Goal: Task Accomplishment & Management: Use online tool/utility

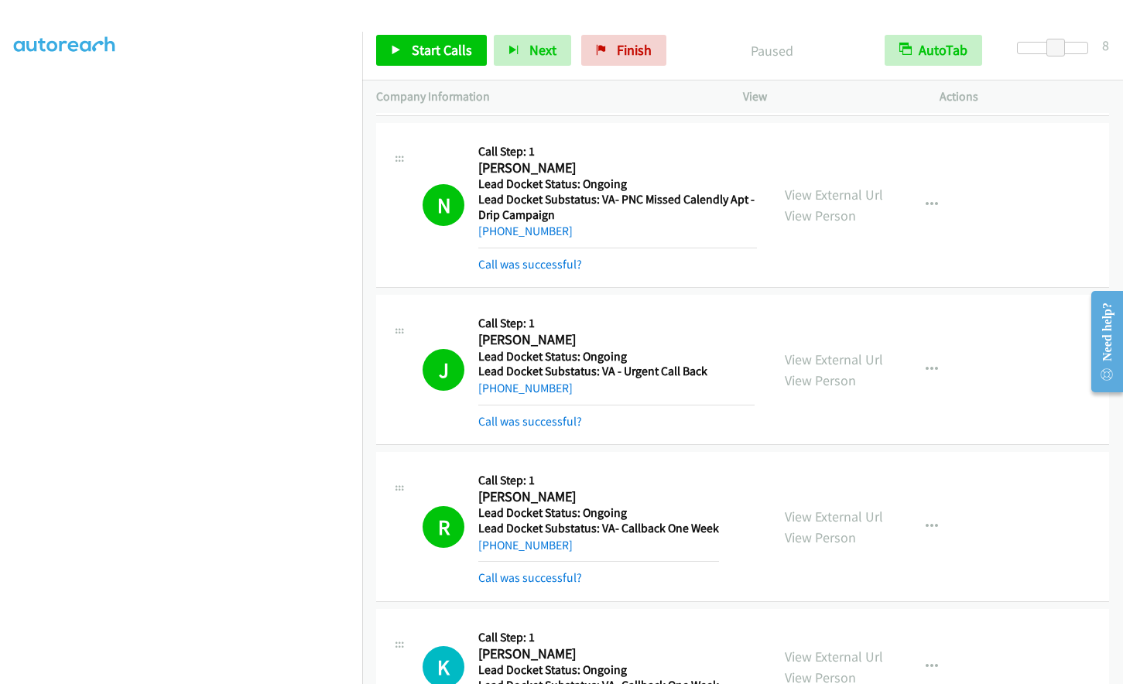
scroll to position [183, 0]
click at [625, 46] on span "Finish" at bounding box center [634, 50] width 35 height 18
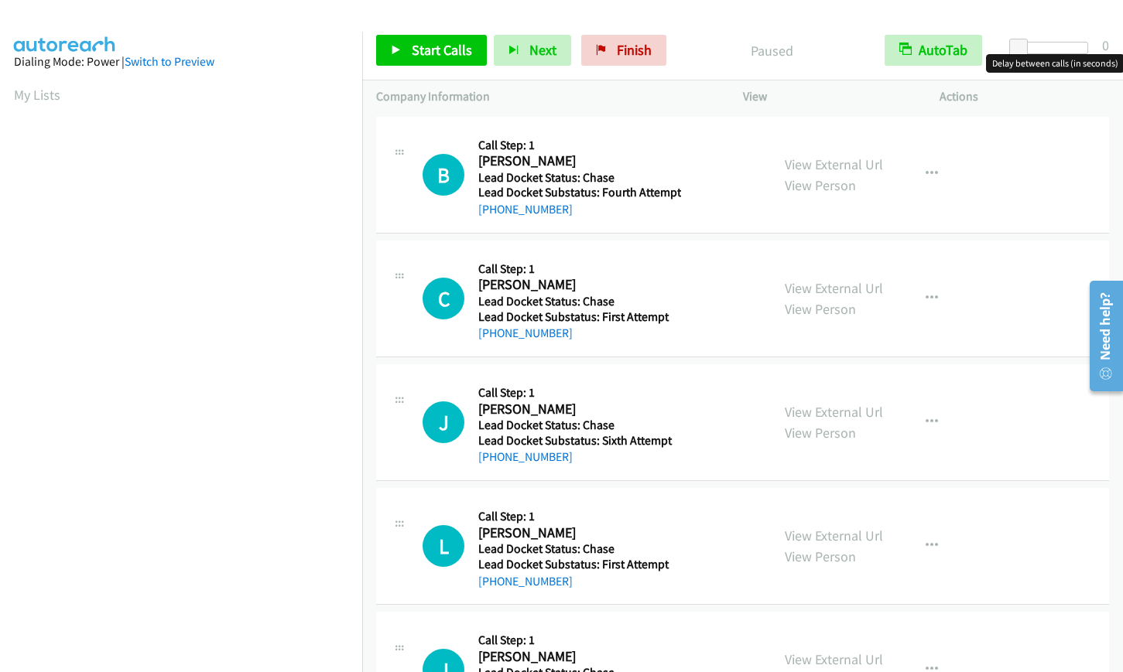
click at [1058, 47] on div at bounding box center [1052, 48] width 71 height 12
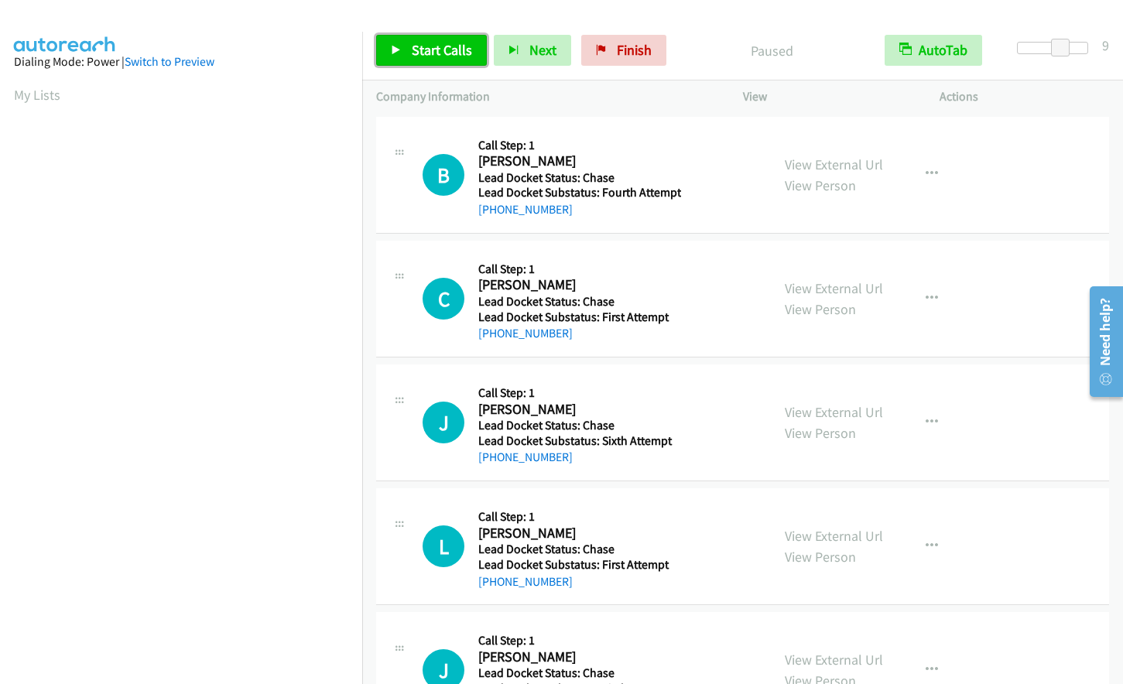
click at [423, 55] on span "Start Calls" at bounding box center [442, 50] width 60 height 18
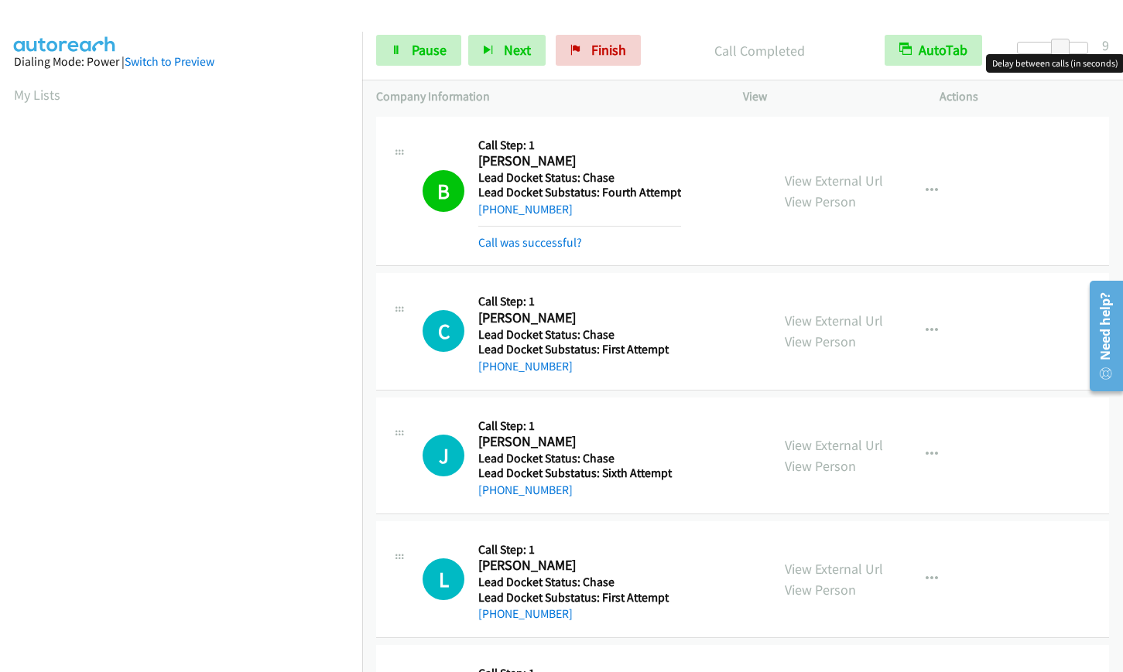
click at [1076, 47] on div at bounding box center [1052, 48] width 71 height 12
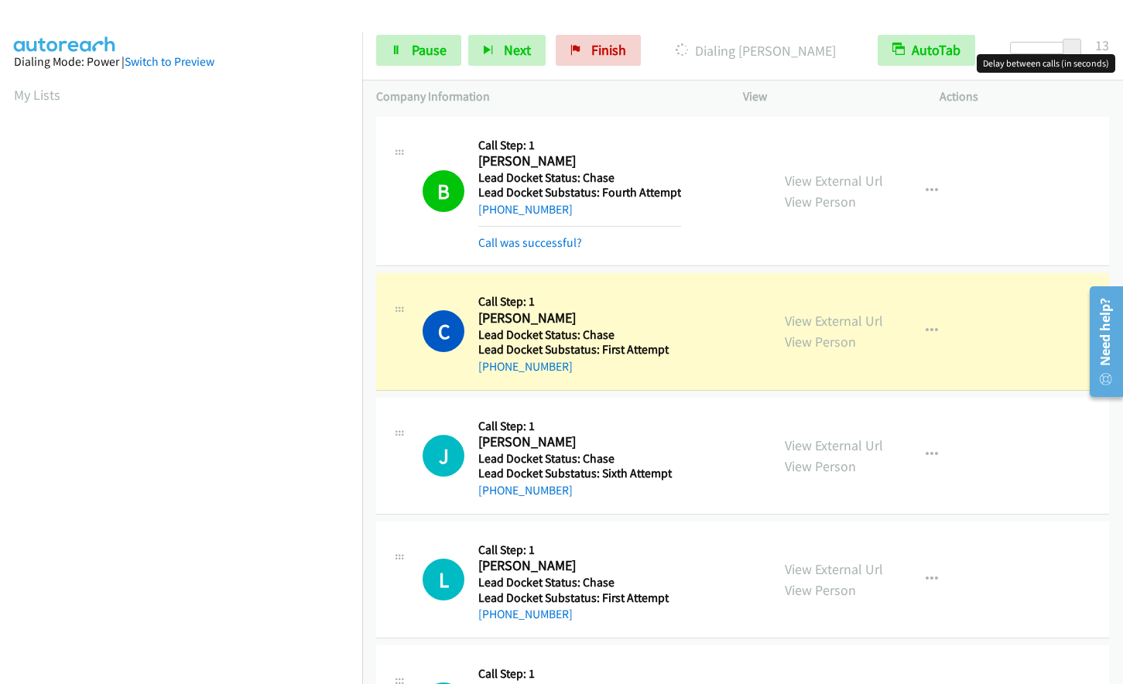
click at [1060, 50] on div at bounding box center [1045, 48] width 71 height 12
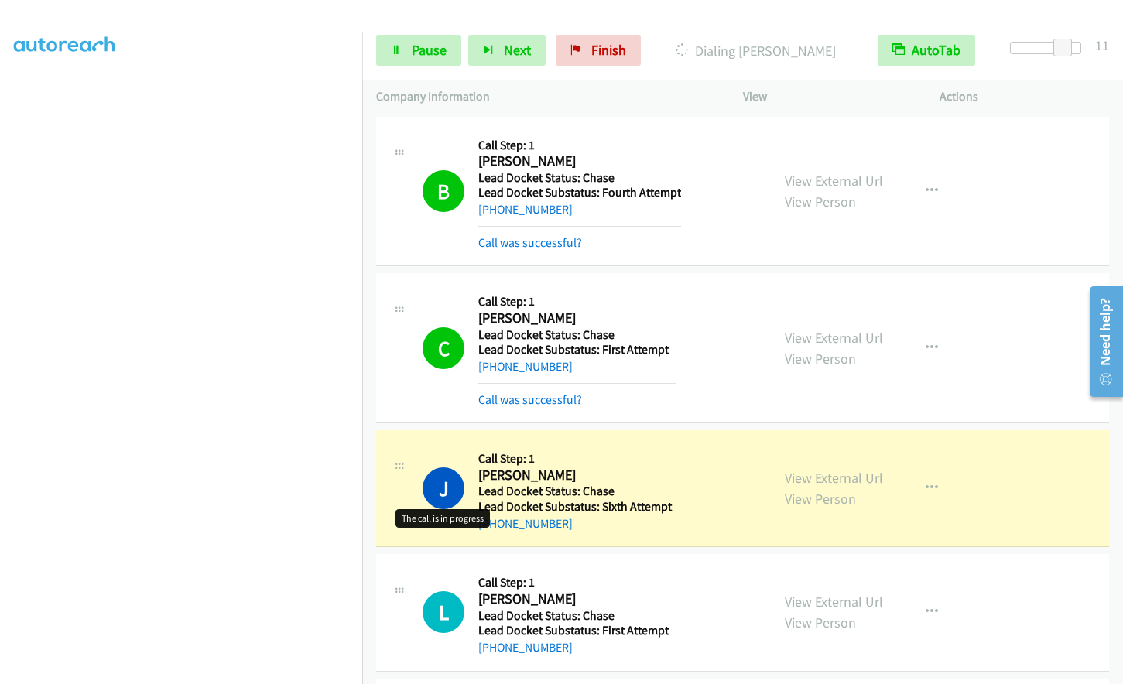
scroll to position [134, 0]
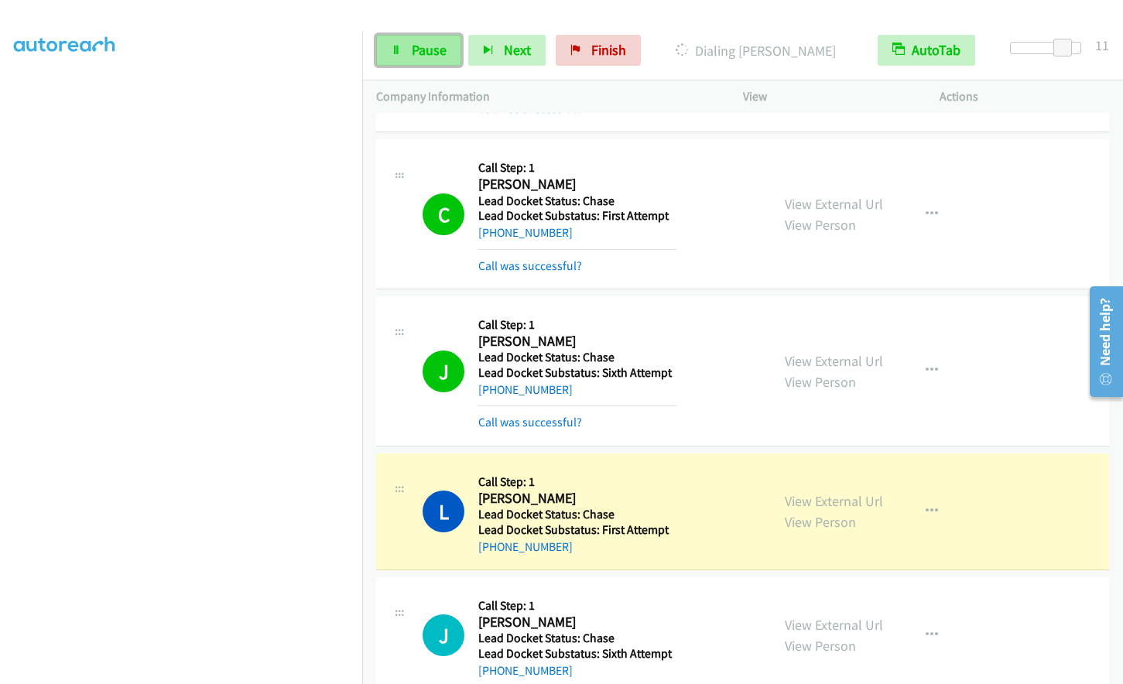
click at [420, 46] on span "Pause" at bounding box center [429, 50] width 35 height 18
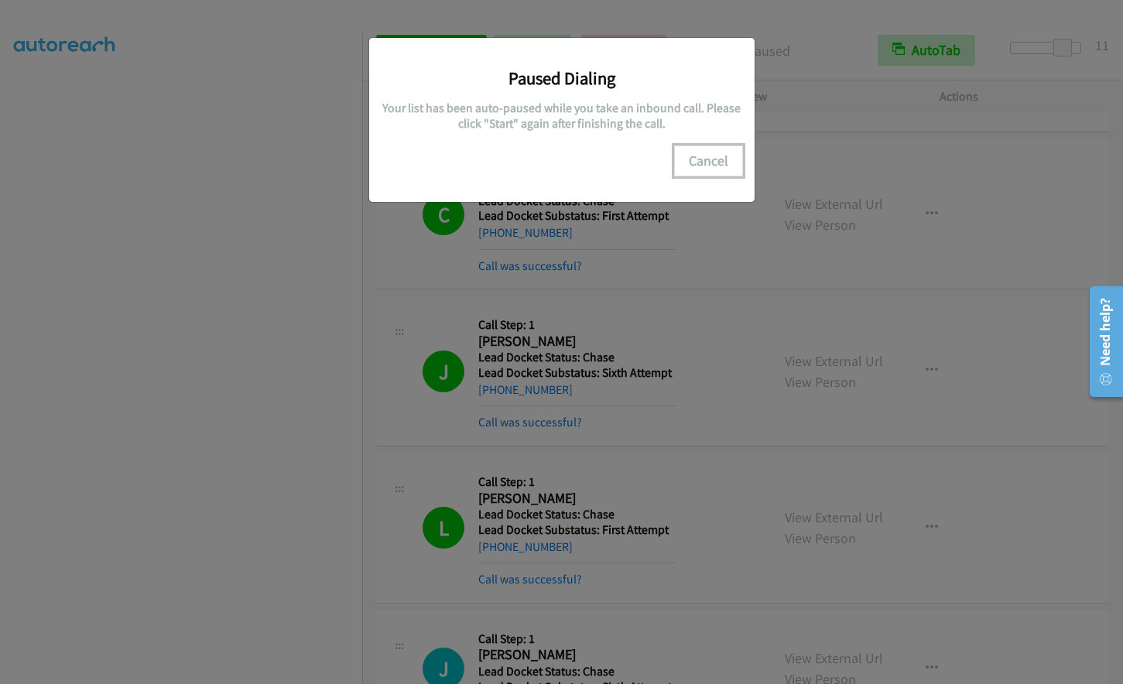
drag, startPoint x: 715, startPoint y: 153, endPoint x: 215, endPoint y: 561, distance: 645.1
click at [715, 154] on button "Cancel" at bounding box center [708, 160] width 69 height 31
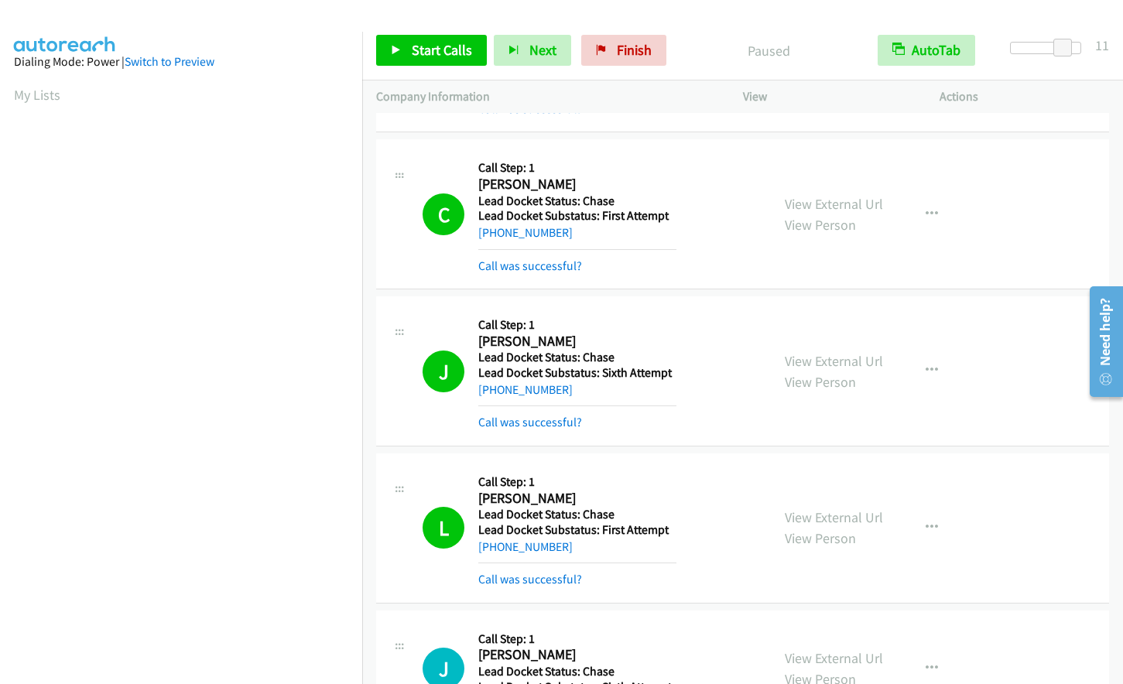
scroll to position [184, 0]
click at [450, 46] on span "Start Calls" at bounding box center [442, 50] width 60 height 18
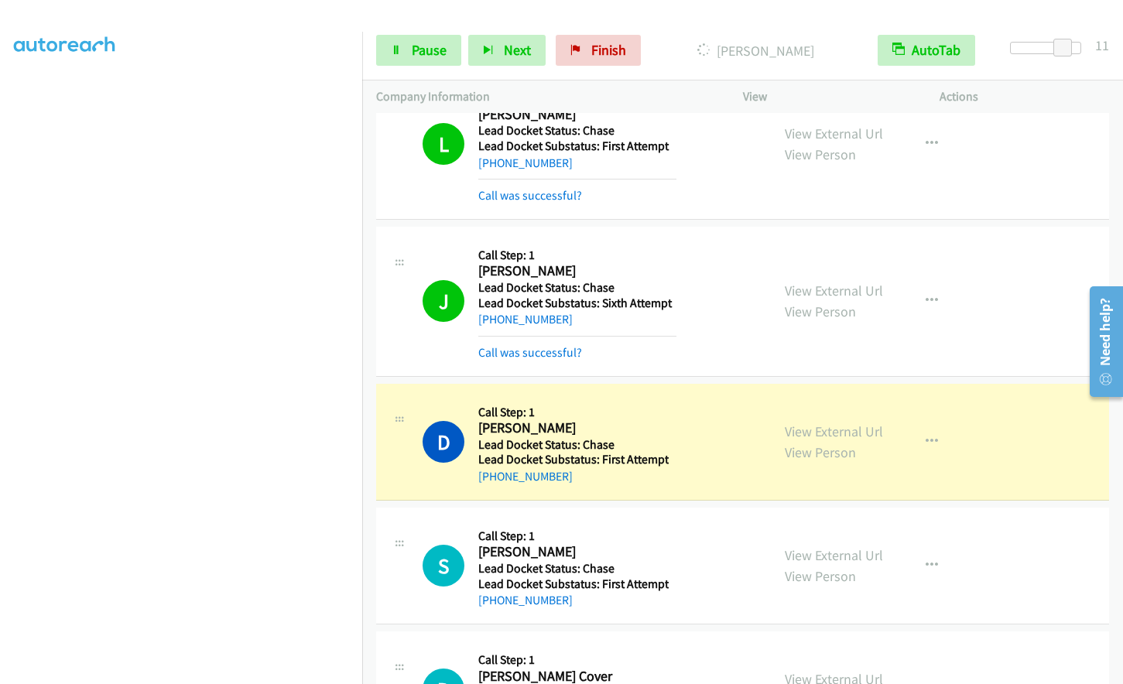
scroll to position [605, 0]
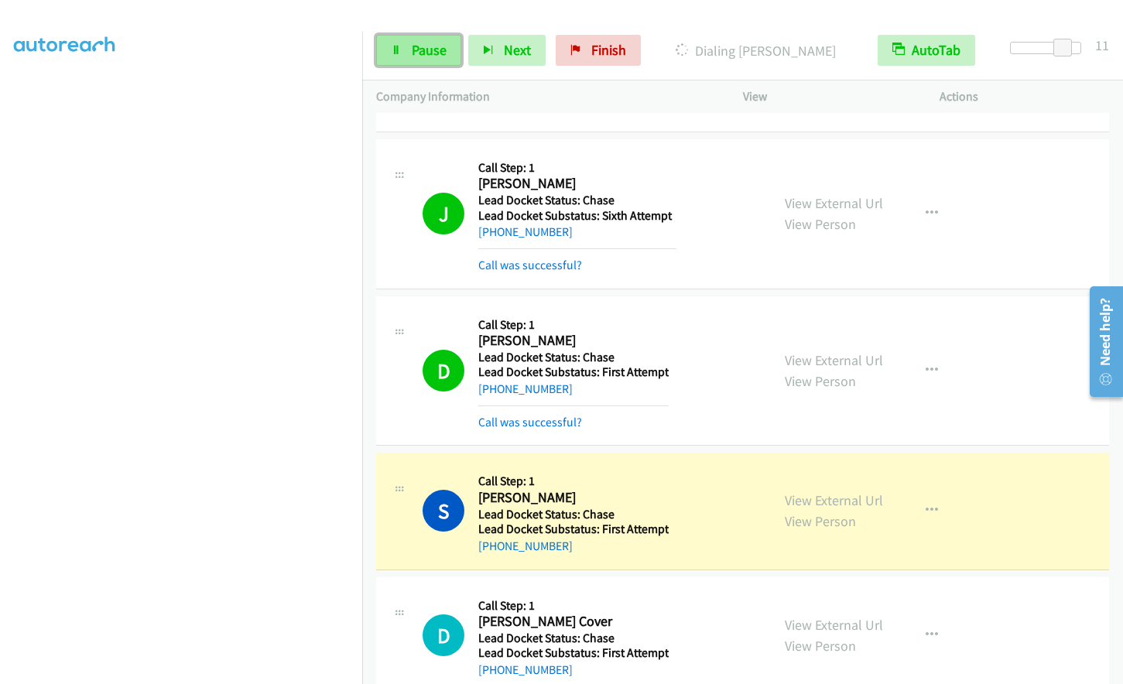
click at [429, 46] on span "Pause" at bounding box center [429, 50] width 35 height 18
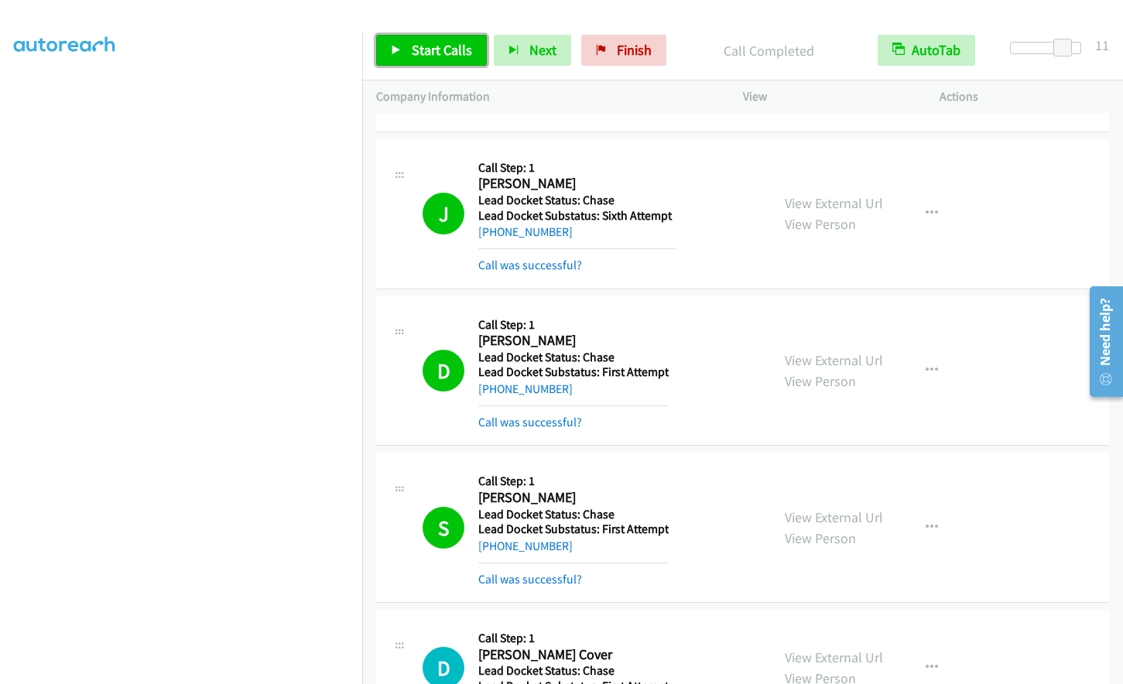
click at [415, 47] on span "Start Calls" at bounding box center [442, 50] width 60 height 18
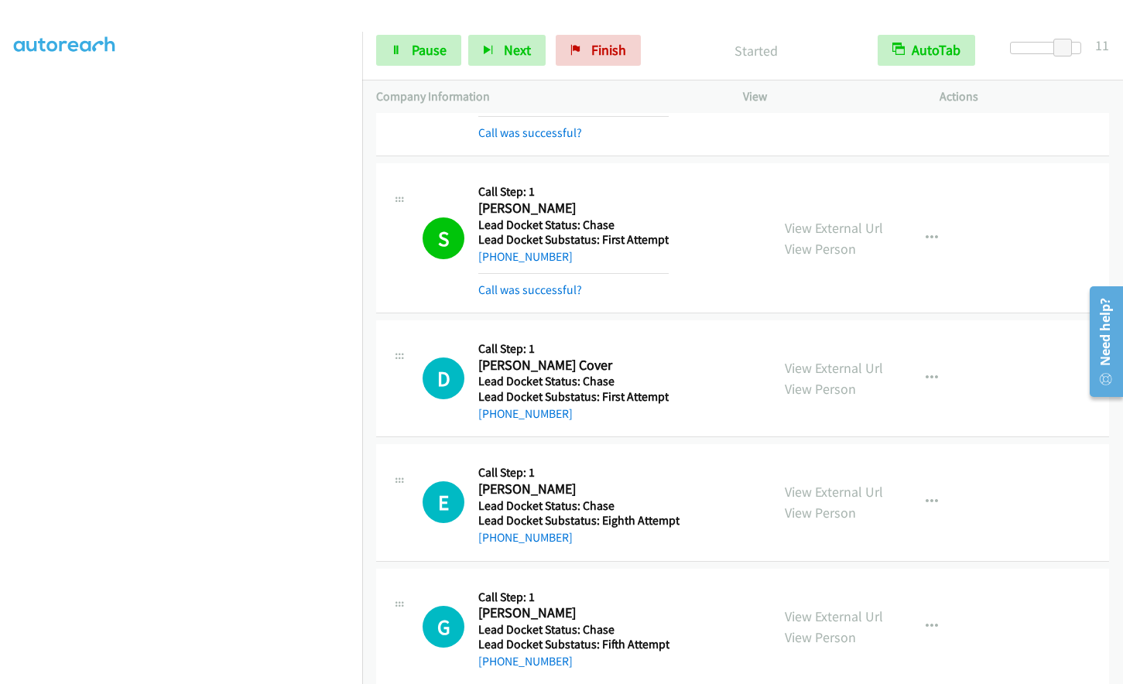
scroll to position [915, 0]
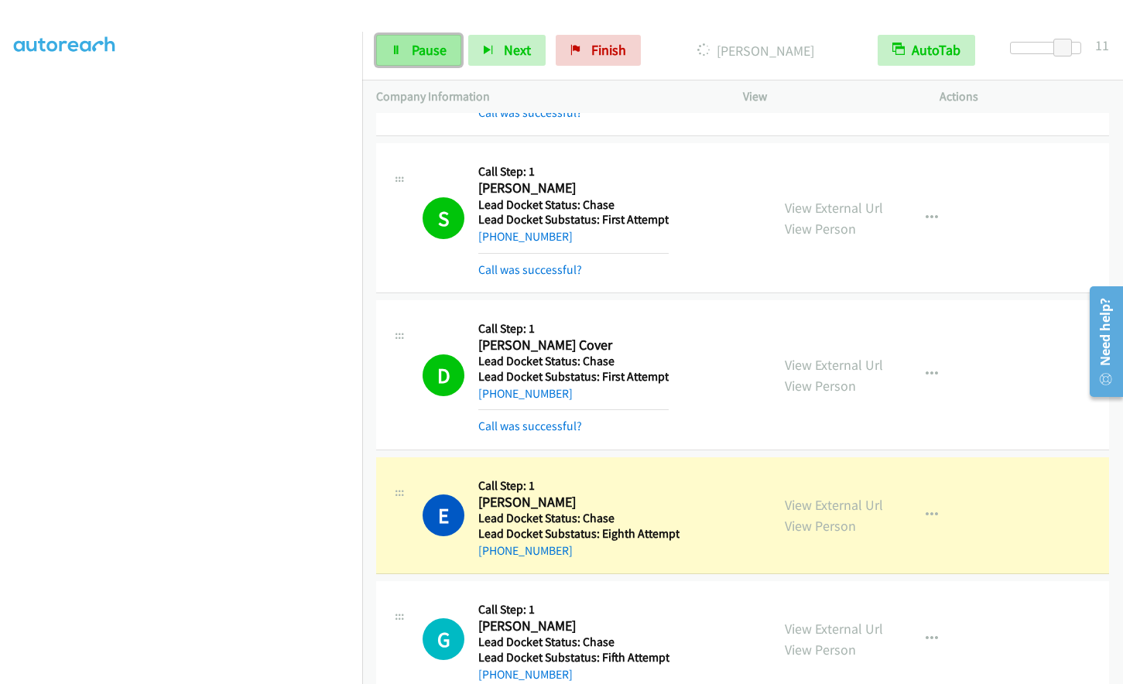
click at [395, 55] on icon at bounding box center [396, 51] width 11 height 11
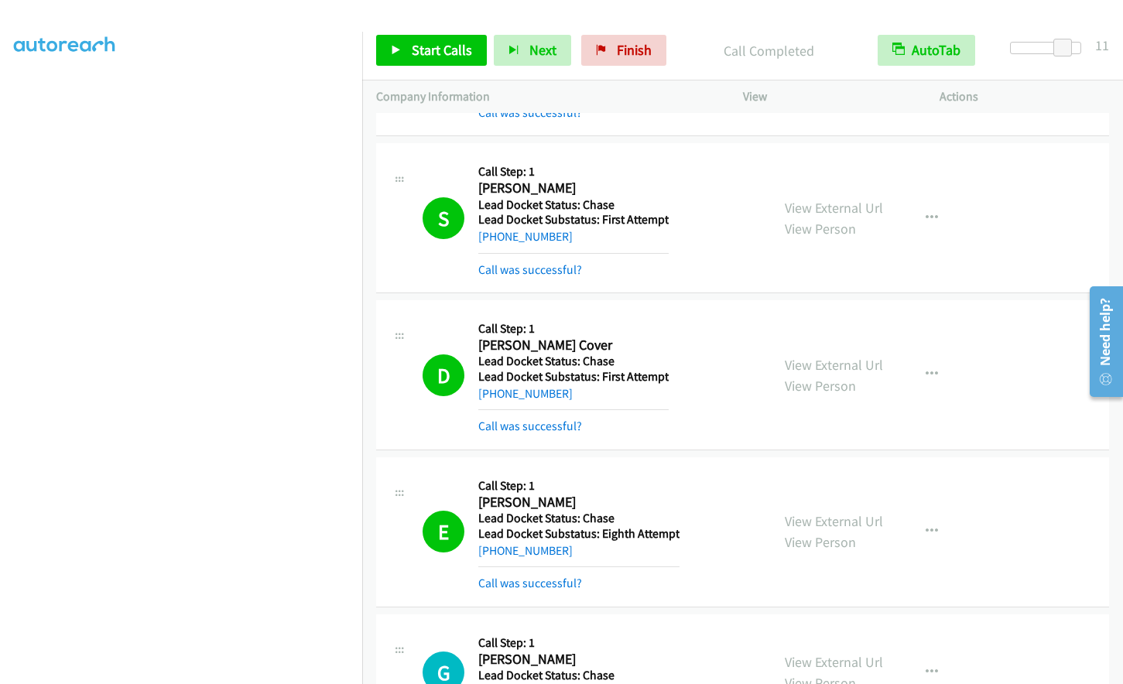
scroll to position [0, 0]
click at [426, 65] on link "Start Calls" at bounding box center [431, 50] width 111 height 31
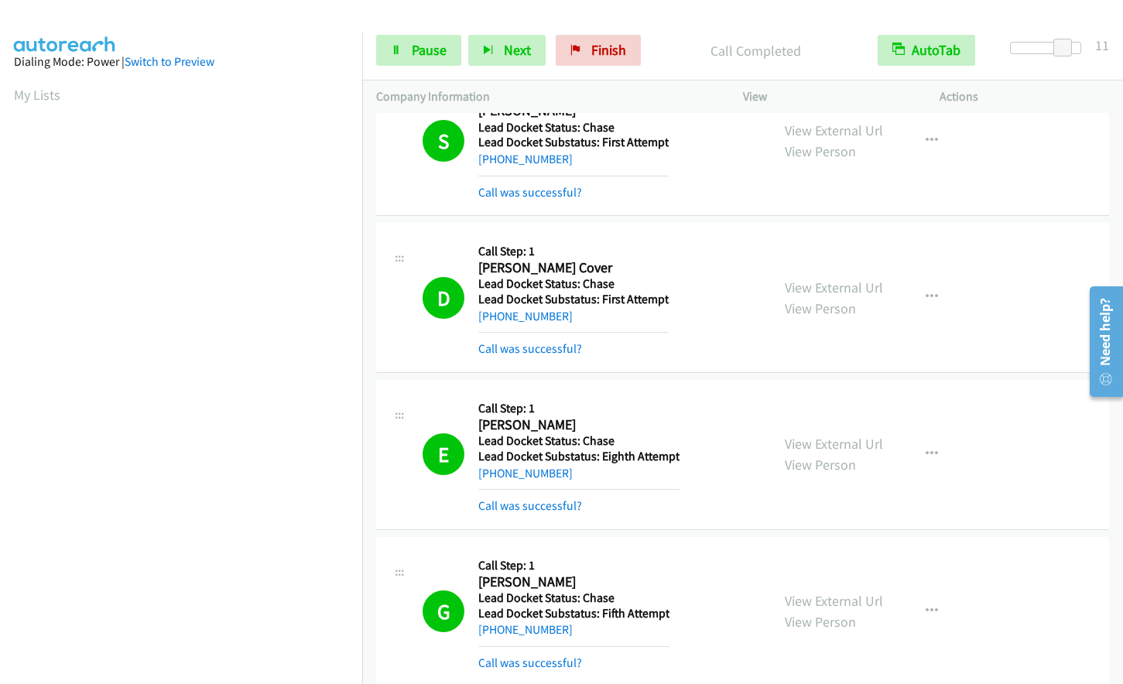
scroll to position [184, 0]
click at [421, 52] on span "Pause" at bounding box center [429, 50] width 35 height 18
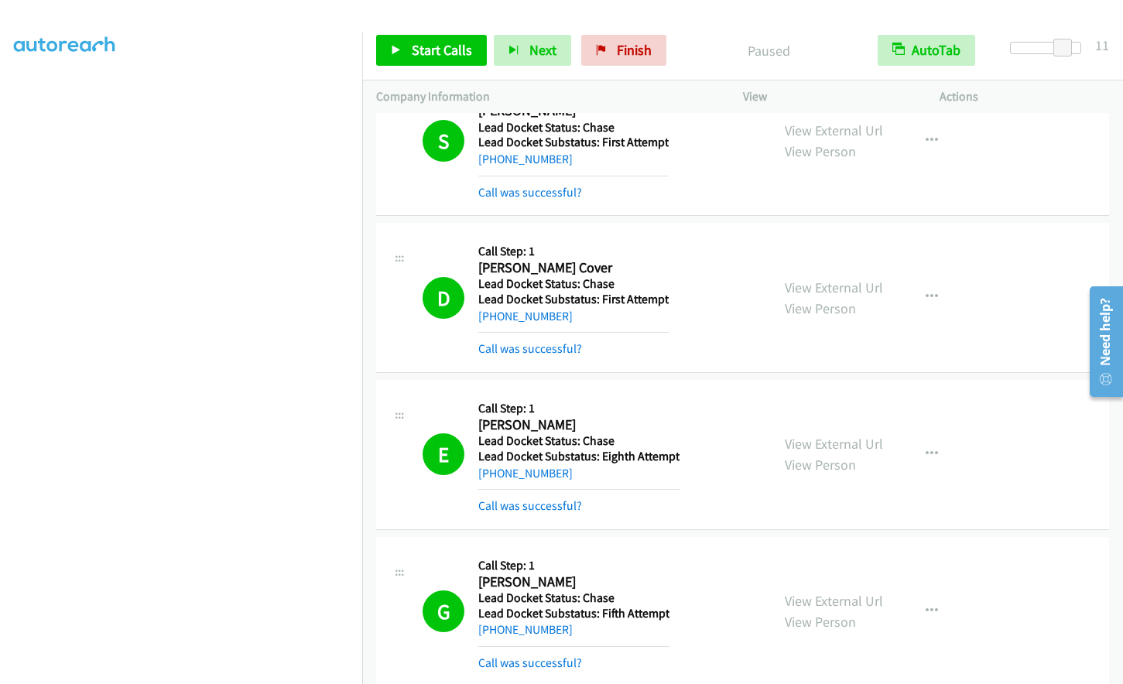
scroll to position [183, 0]
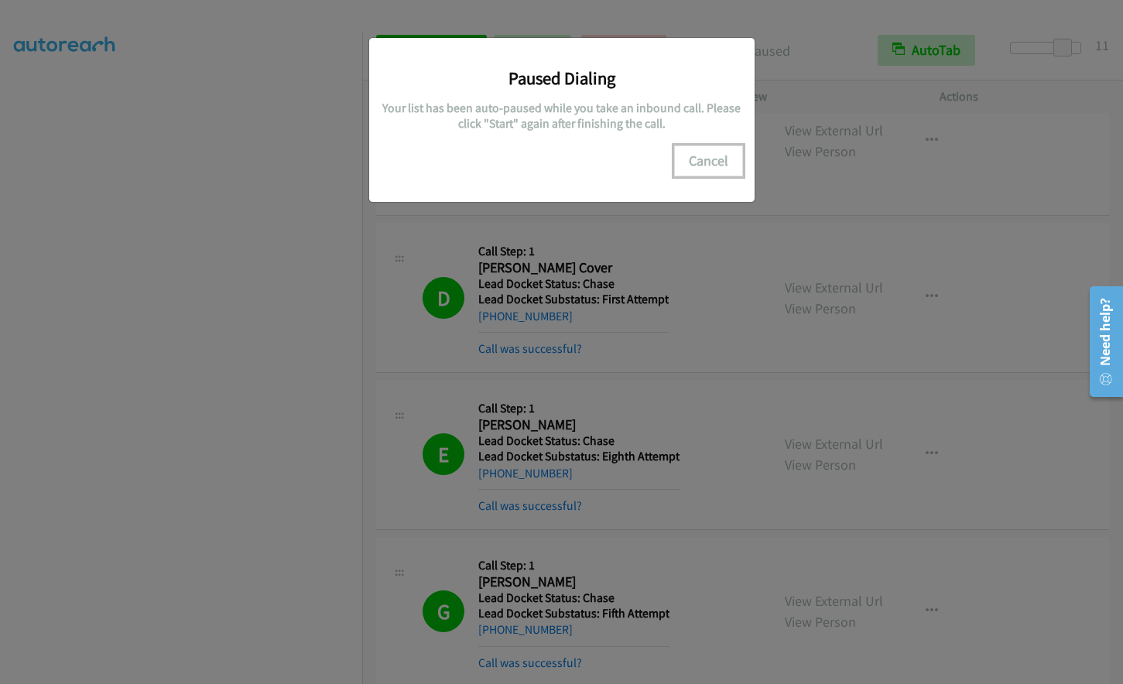
drag, startPoint x: 713, startPoint y: 159, endPoint x: 705, endPoint y: 164, distance: 9.4
click at [710, 161] on button "Cancel" at bounding box center [708, 160] width 69 height 31
click at [708, 156] on button "Cancel" at bounding box center [708, 160] width 69 height 31
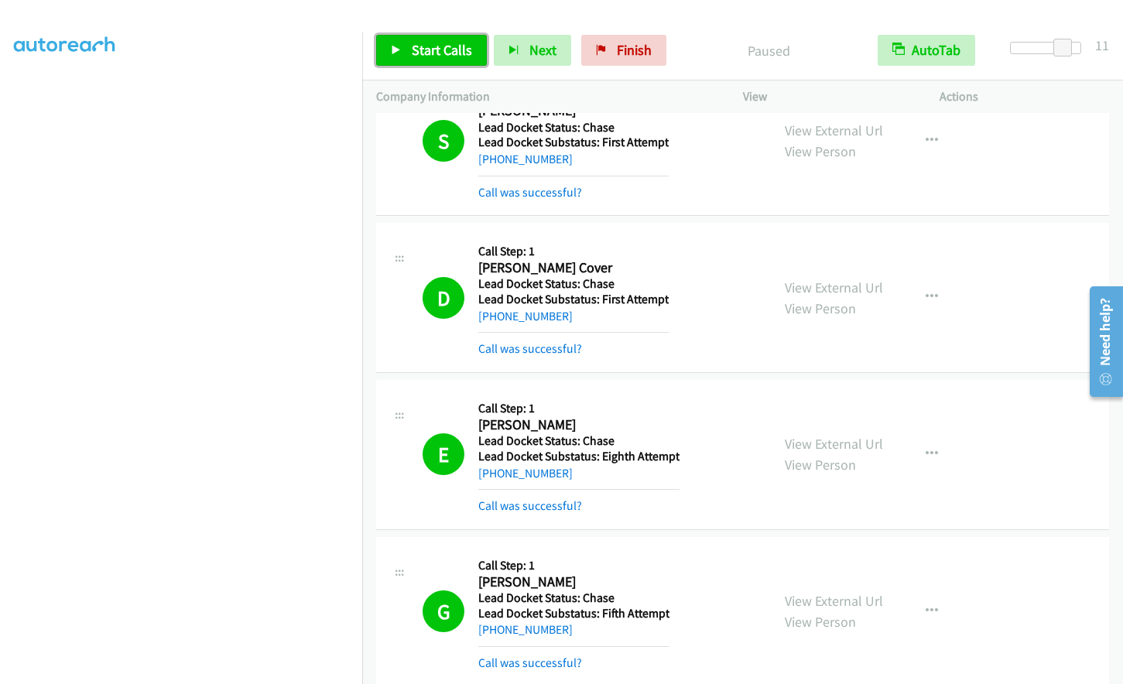
click at [445, 46] on span "Start Calls" at bounding box center [442, 50] width 60 height 18
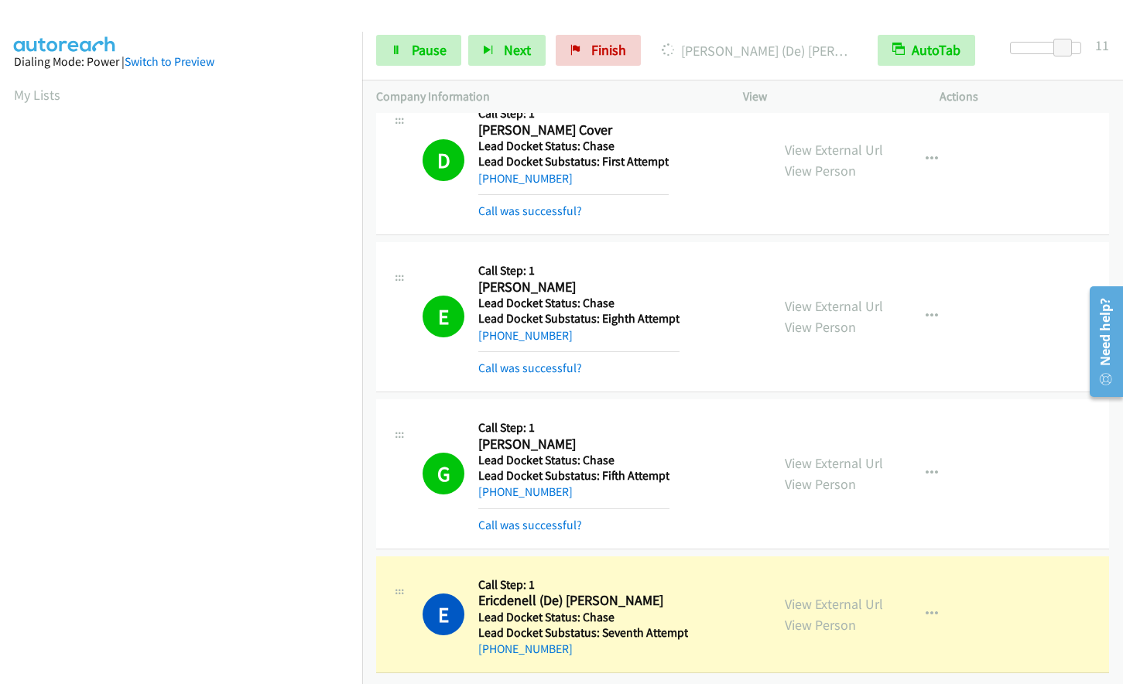
scroll to position [183, 0]
click at [512, 592] on h2 "Ericdenell (De) Kinton" at bounding box center [583, 601] width 210 height 18
click at [423, 44] on span "Pause" at bounding box center [429, 50] width 35 height 18
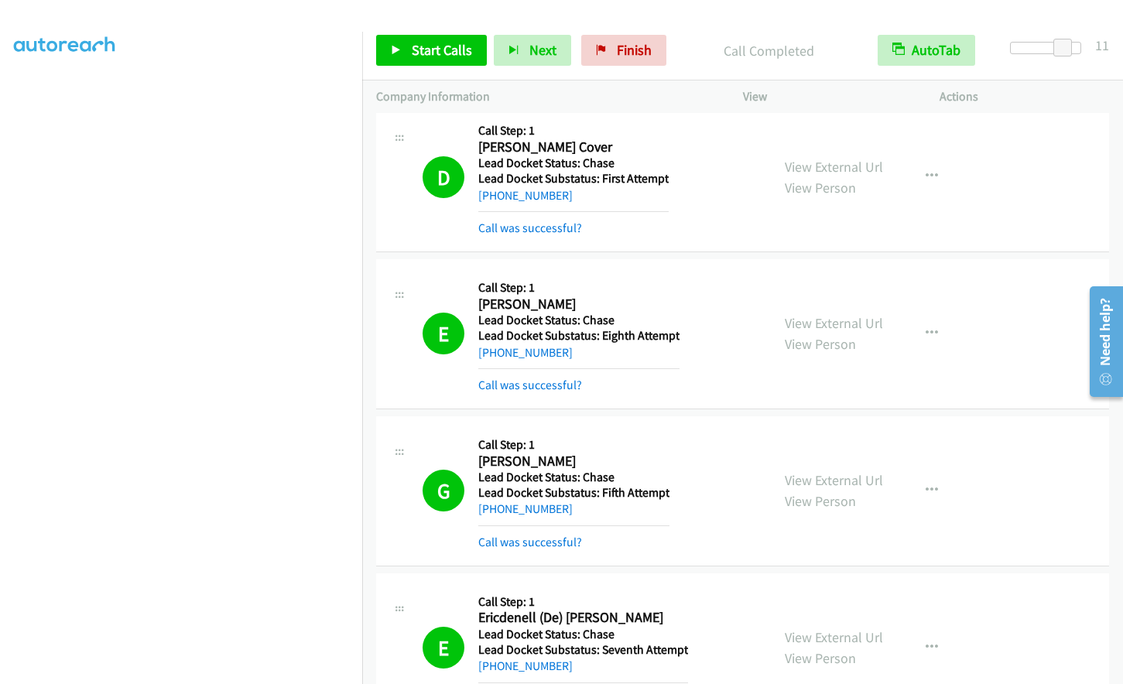
scroll to position [1245, 0]
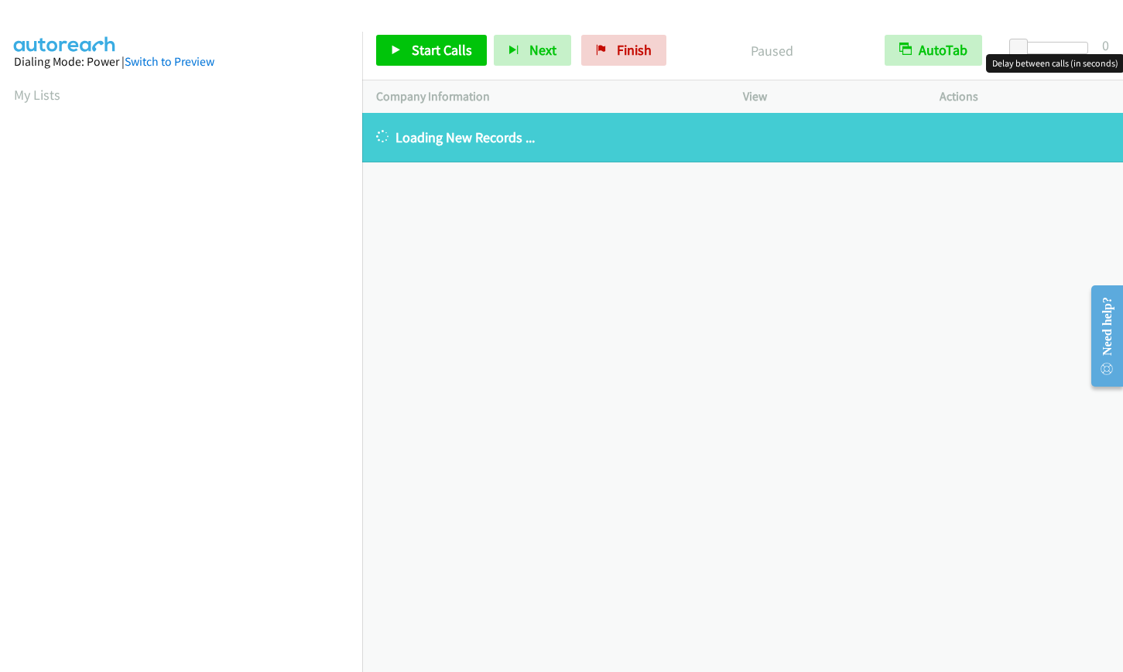
click at [1066, 50] on div at bounding box center [1052, 48] width 71 height 12
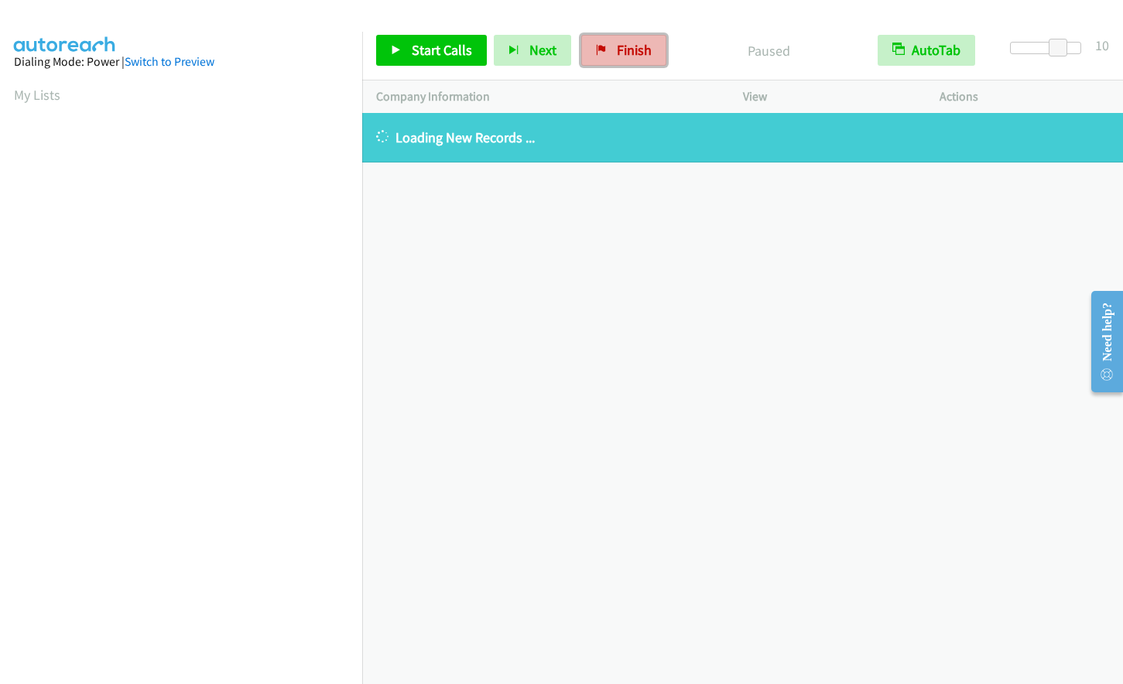
click at [617, 52] on span "Finish" at bounding box center [634, 50] width 35 height 18
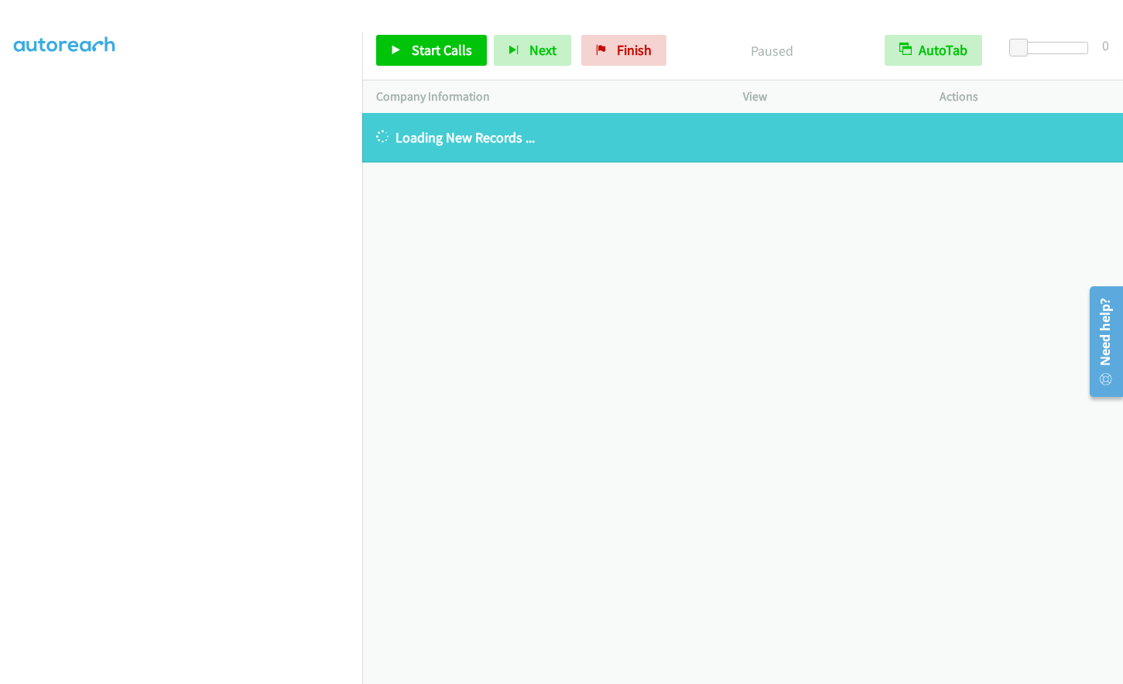
scroll to position [183, 0]
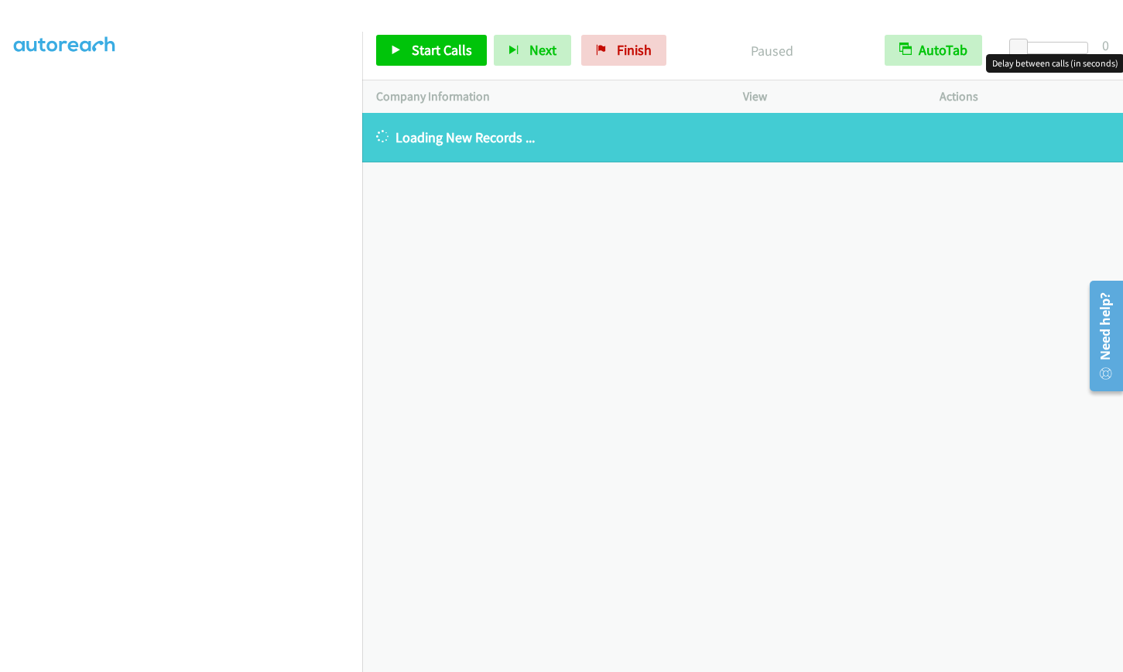
click at [1054, 46] on div at bounding box center [1052, 48] width 71 height 12
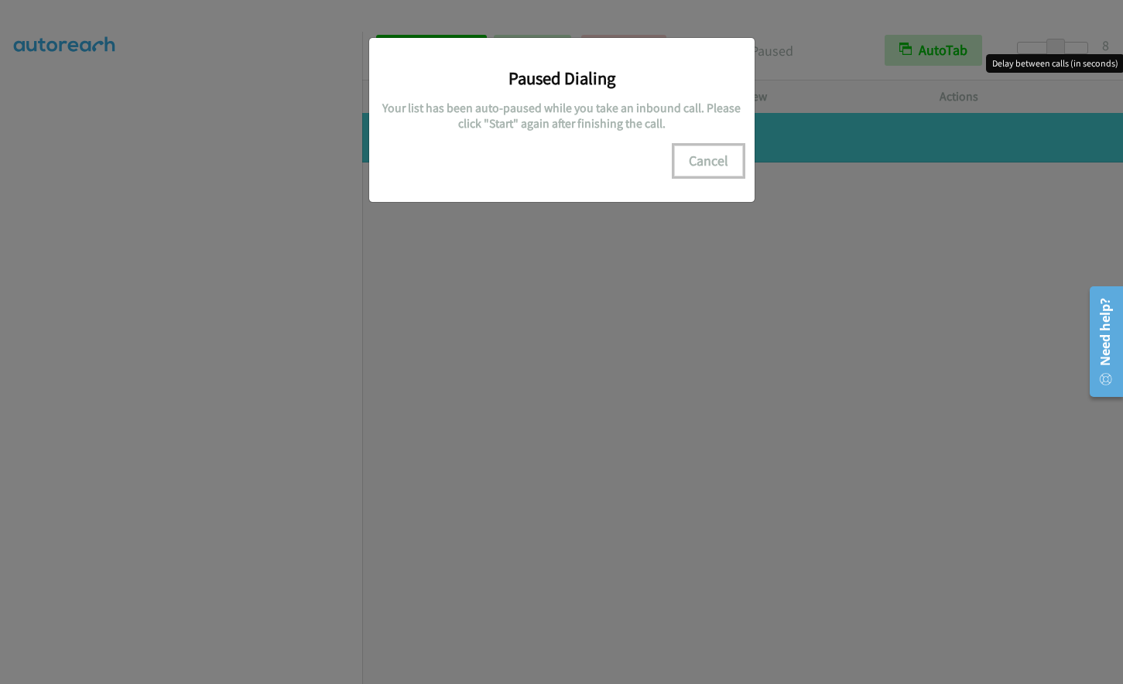
click at [703, 155] on button "Cancel" at bounding box center [708, 160] width 69 height 31
click at [725, 160] on button "Cancel" at bounding box center [708, 160] width 69 height 31
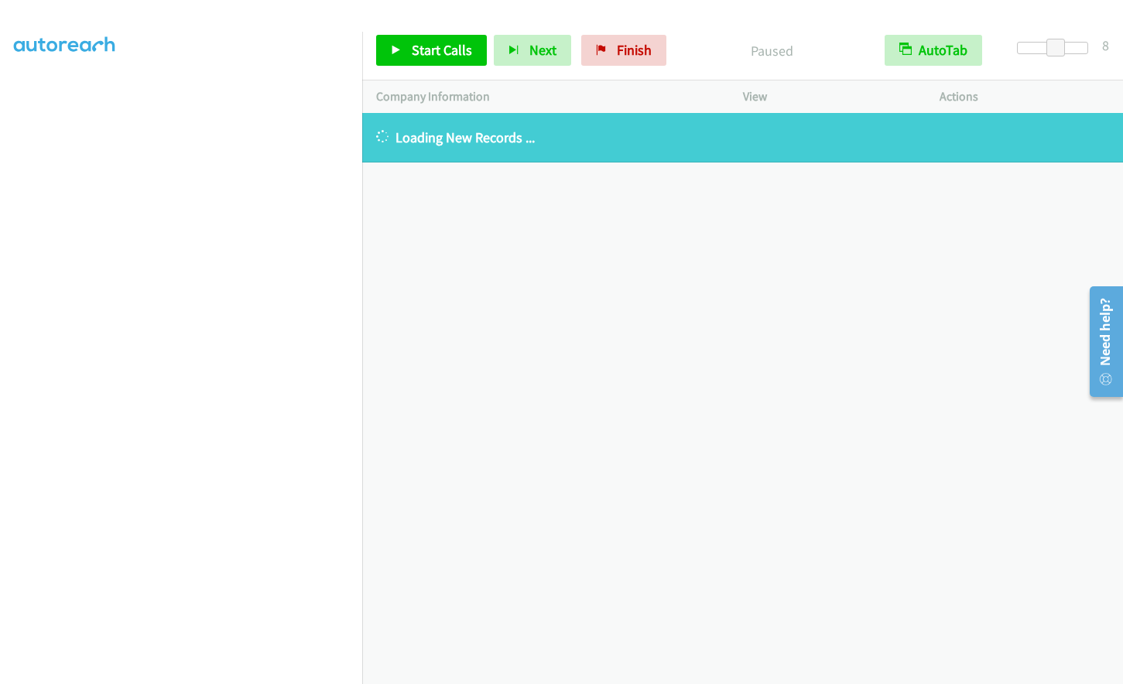
scroll to position [151, 0]
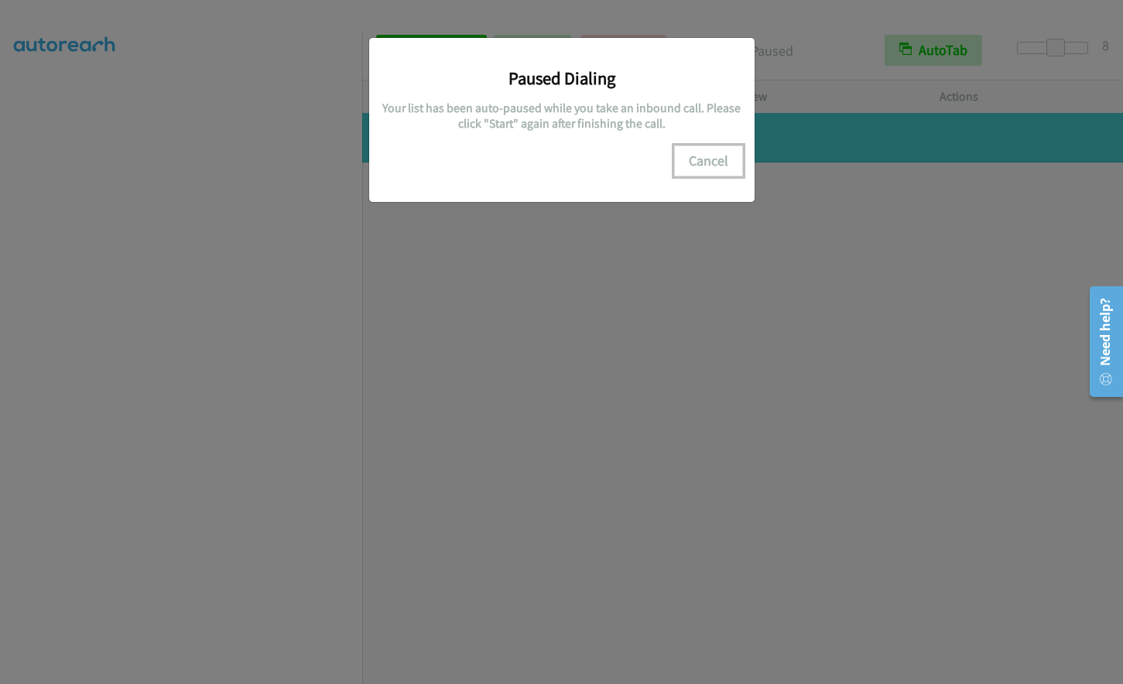
click at [715, 152] on button "Cancel" at bounding box center [708, 160] width 69 height 31
click at [711, 159] on button "Cancel" at bounding box center [708, 160] width 69 height 31
click at [711, 164] on button "Cancel" at bounding box center [708, 160] width 69 height 31
click at [703, 165] on button "Cancel" at bounding box center [708, 160] width 69 height 31
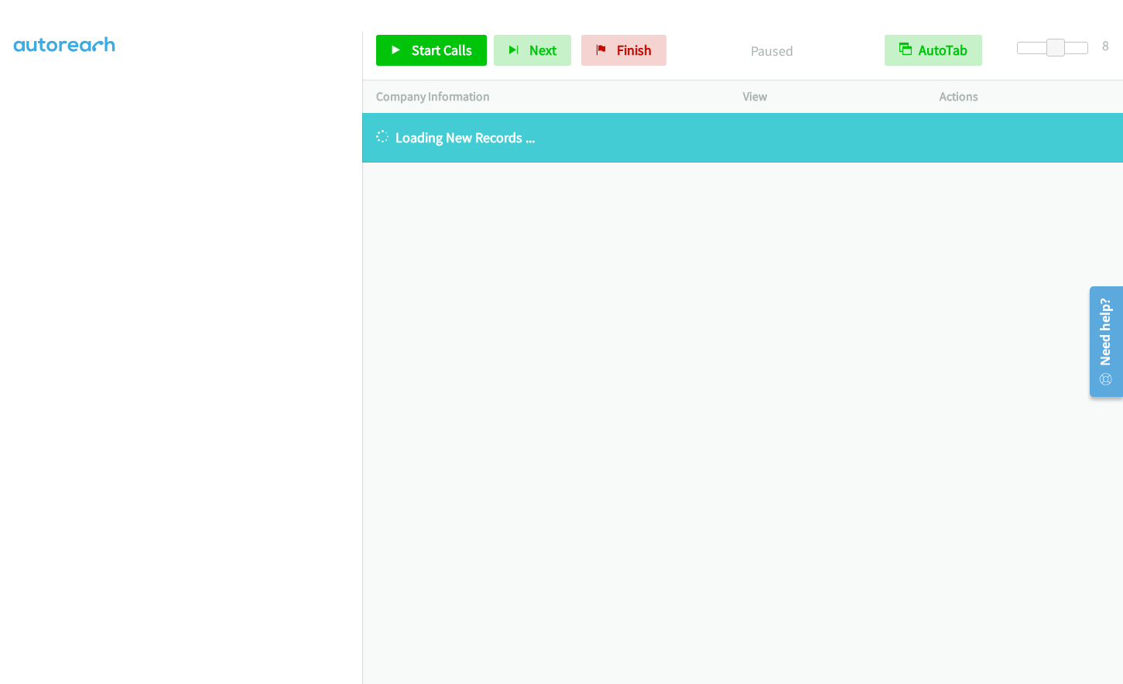
scroll to position [151, 0]
click at [583, 423] on div "[PHONE_NUMBER] Call failed - Please reload the list and try again The Callbar F…" at bounding box center [742, 398] width 761 height 571
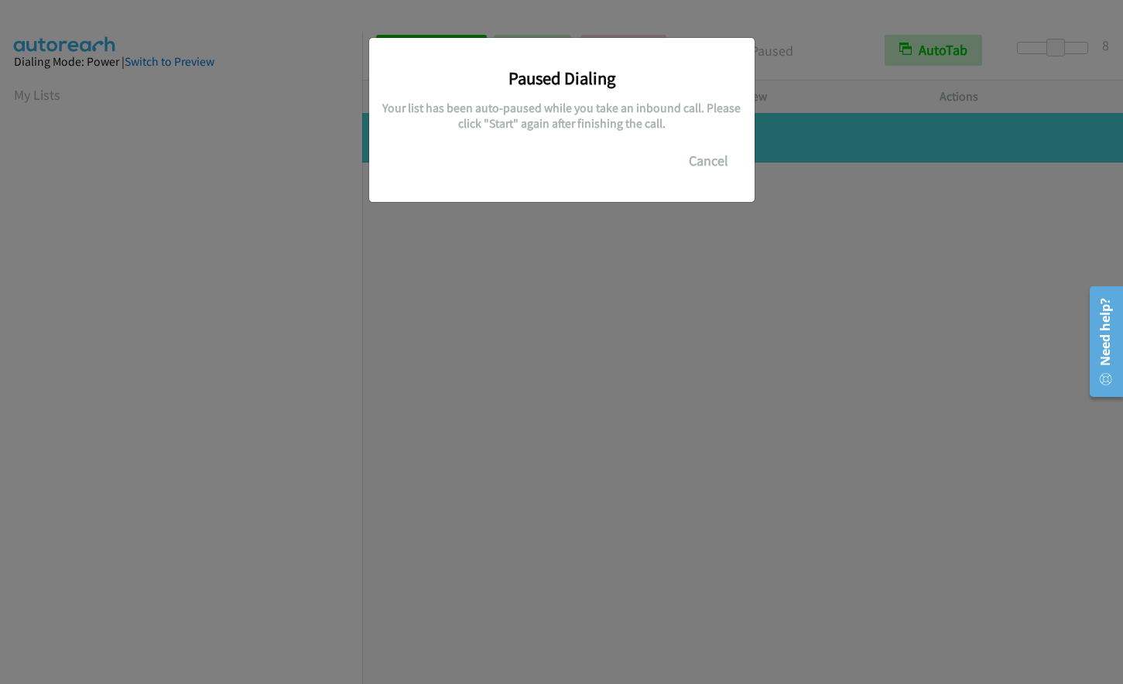
scroll to position [184, 0]
click at [716, 166] on button "Cancel" at bounding box center [708, 160] width 69 height 31
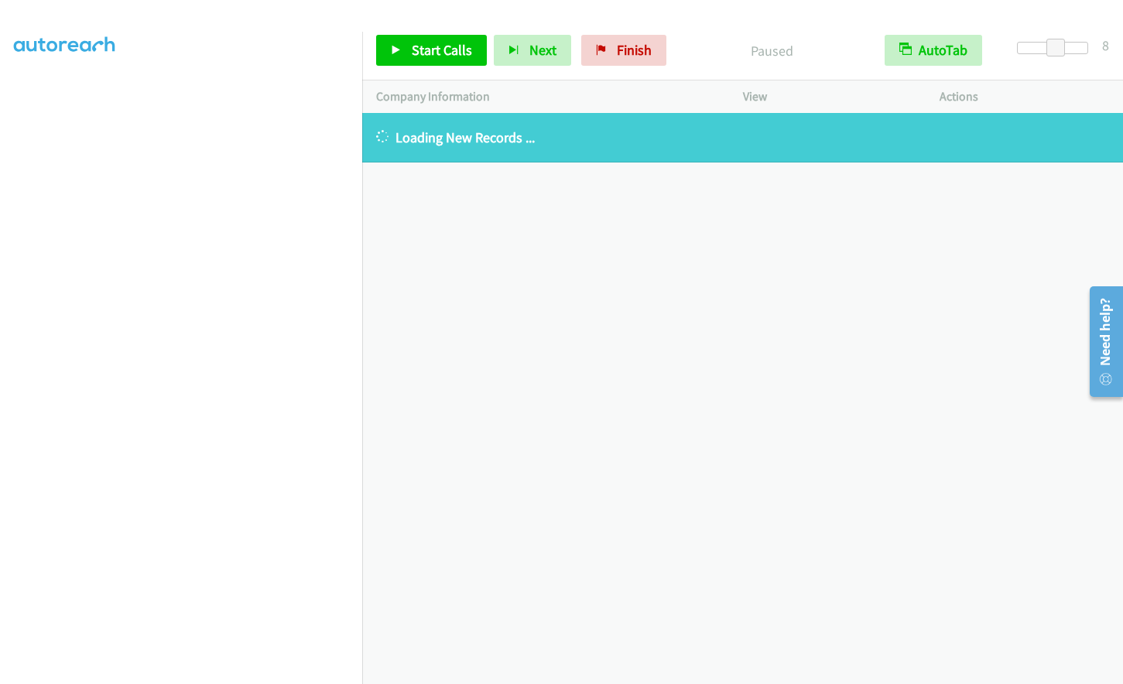
scroll to position [0, 0]
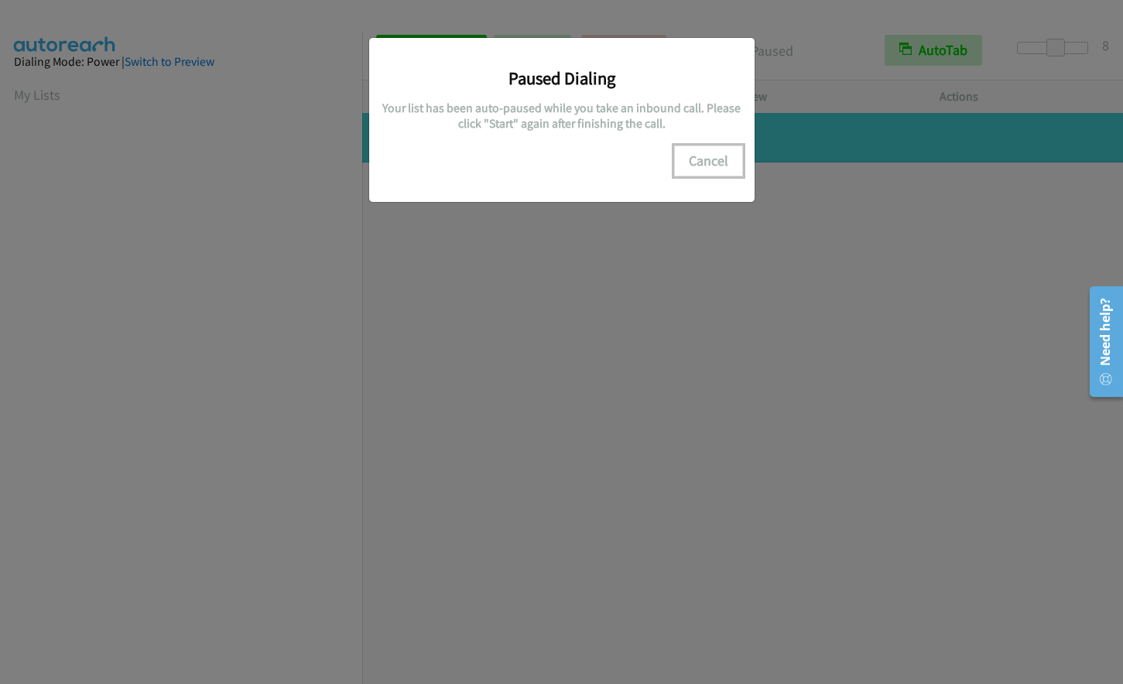
click at [703, 160] on button "Cancel" at bounding box center [708, 160] width 69 height 31
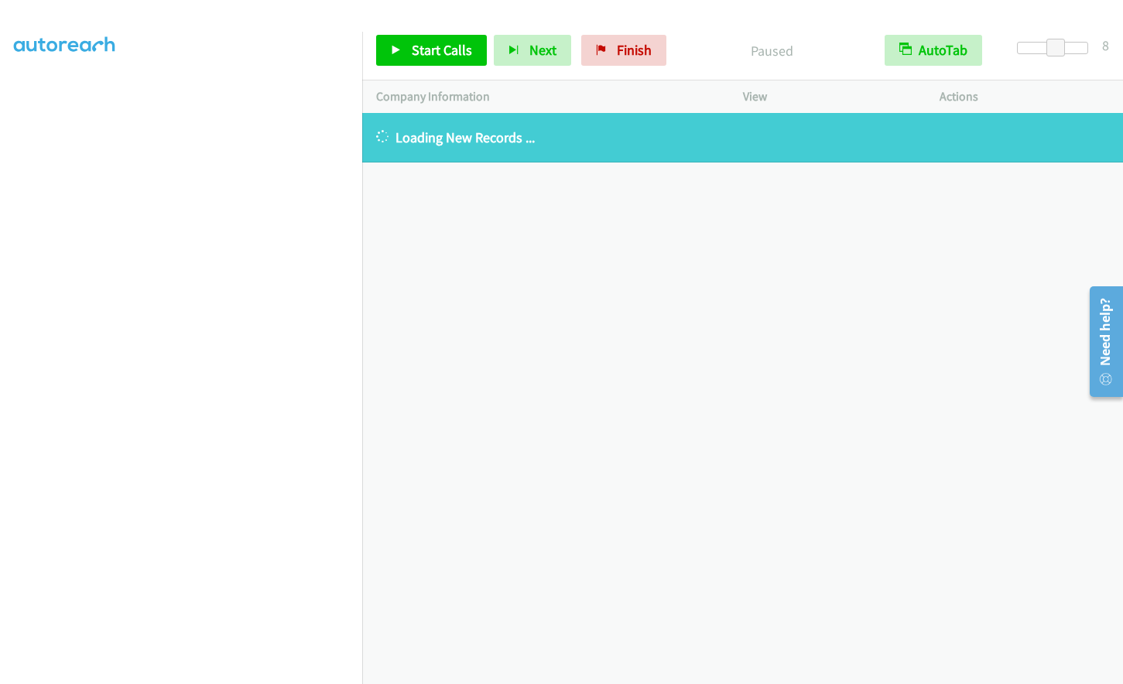
scroll to position [183, 0]
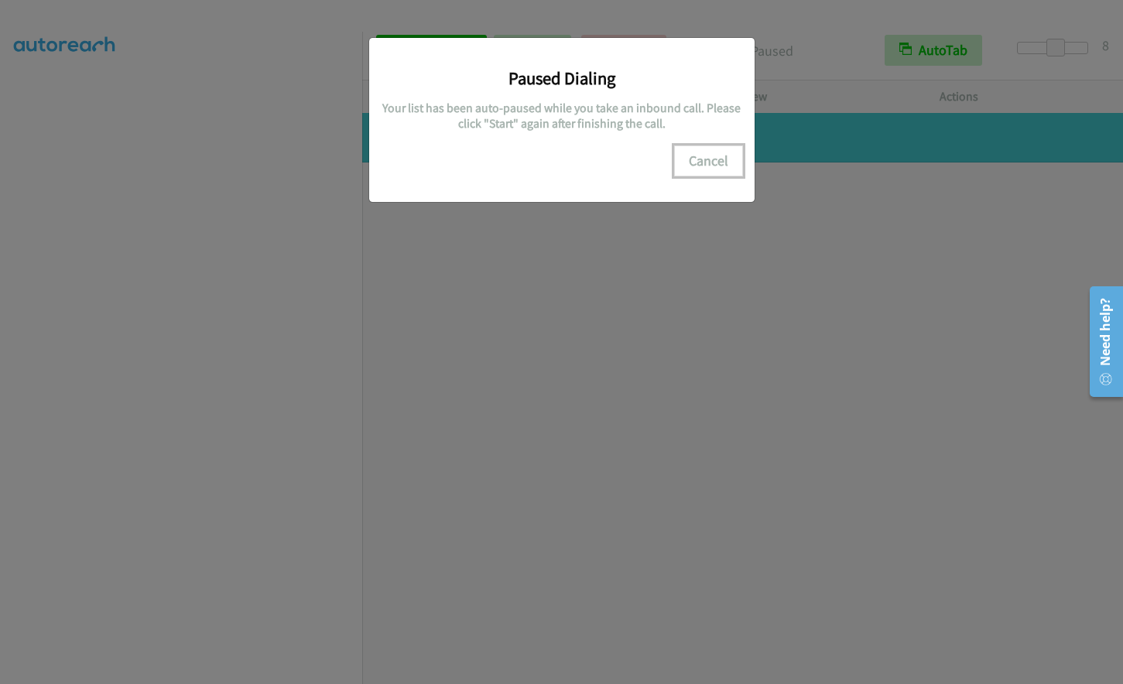
click at [717, 165] on button "Cancel" at bounding box center [708, 160] width 69 height 31
click at [716, 155] on button "Cancel" at bounding box center [708, 160] width 69 height 31
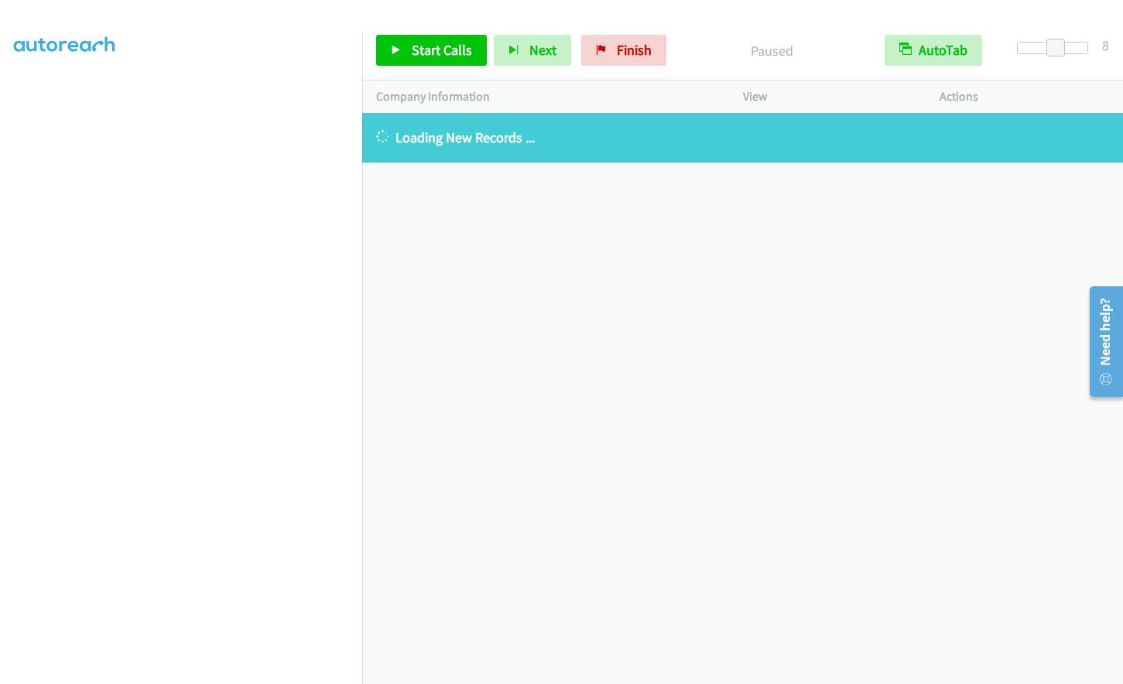
click at [1078, 306] on div at bounding box center [1100, 341] width 45 height 123
click at [498, 268] on div "[PHONE_NUMBER] Call failed - Please reload the list and try again The Callbar F…" at bounding box center [742, 398] width 761 height 571
click at [272, 67] on div "Dialing Mode: Power | Switch to Preview" at bounding box center [181, 62] width 334 height 19
